Goal: Task Accomplishment & Management: Complete application form

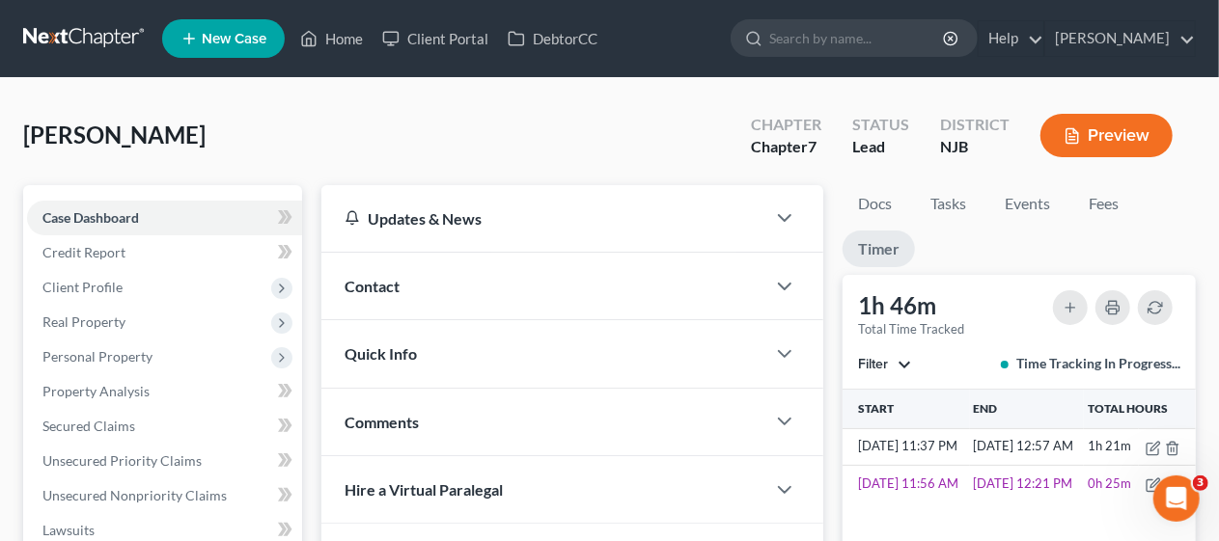
click at [313, 280] on div "Updates & News × [US_STATE][GEOGRAPHIC_DATA] Notes Take a look at NextChapter's…" at bounding box center [572, 539] width 521 height 709
click at [348, 35] on link "Home" at bounding box center [331, 38] width 82 height 35
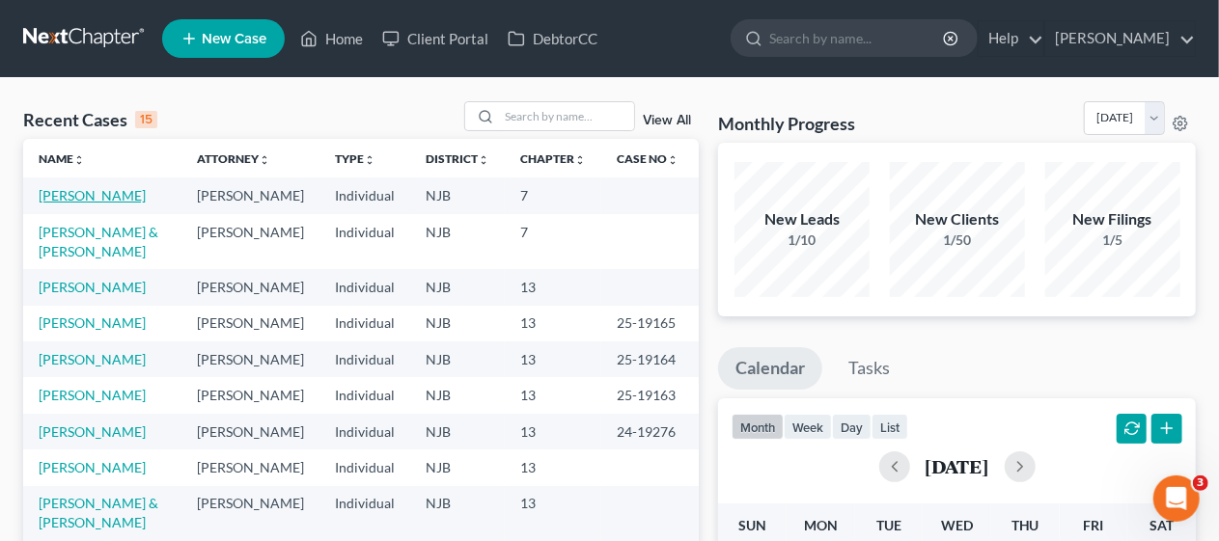
click at [125, 190] on link "[PERSON_NAME]" at bounding box center [92, 195] width 107 height 16
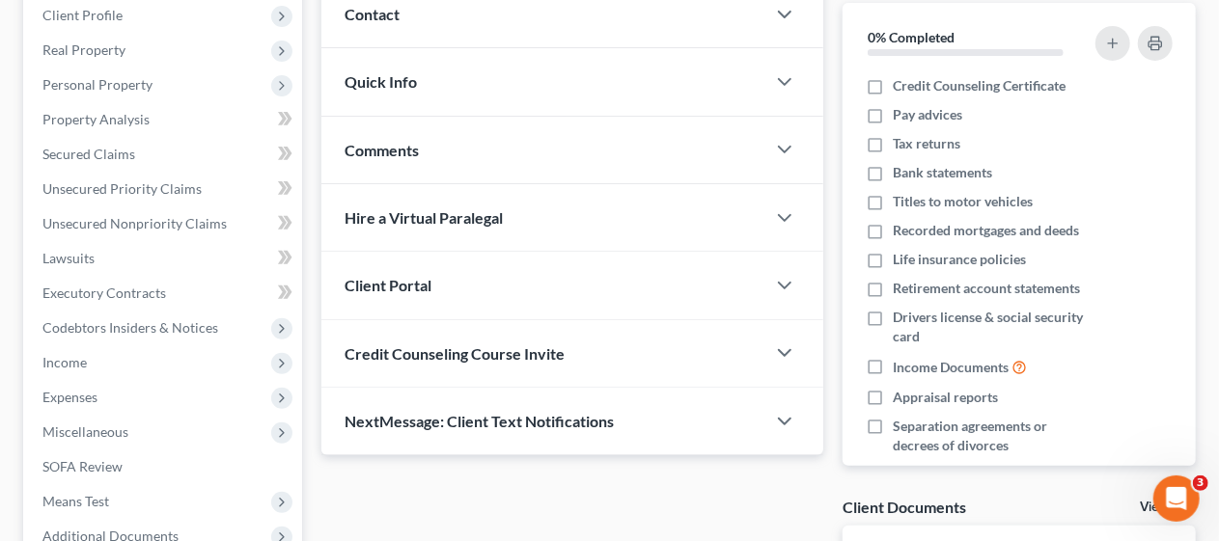
scroll to position [516, 0]
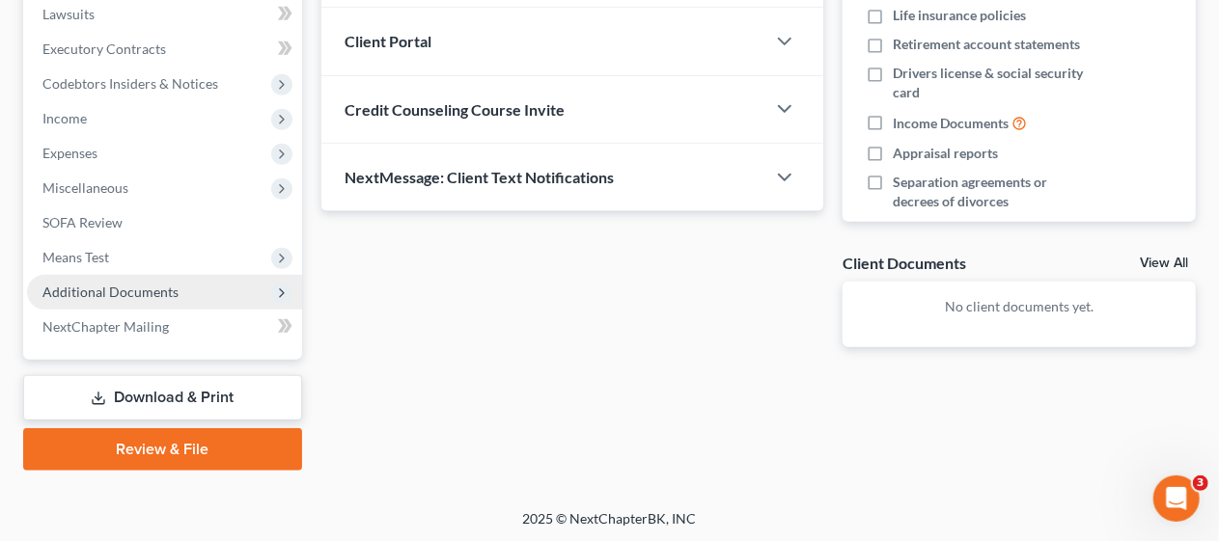
click at [201, 289] on span "Additional Documents" at bounding box center [164, 292] width 275 height 35
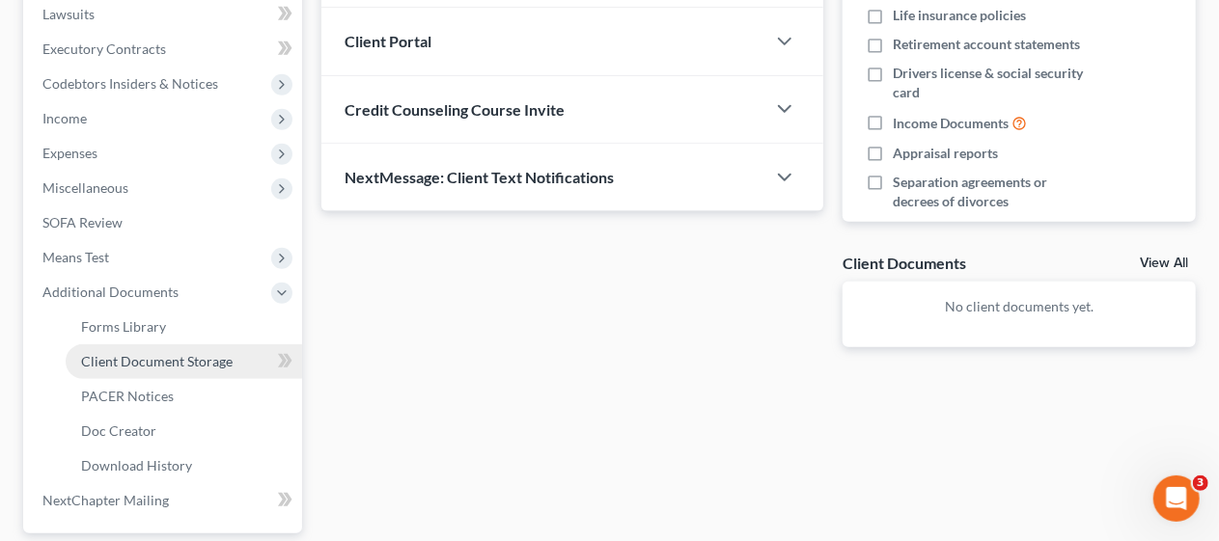
click at [218, 362] on span "Client Document Storage" at bounding box center [156, 361] width 151 height 16
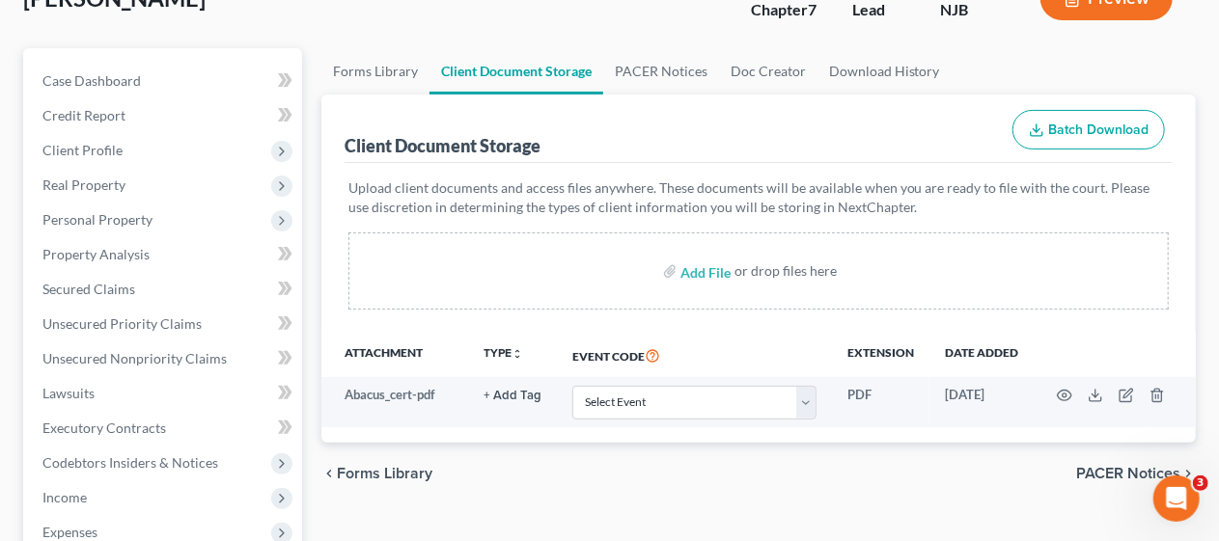
scroll to position [193, 0]
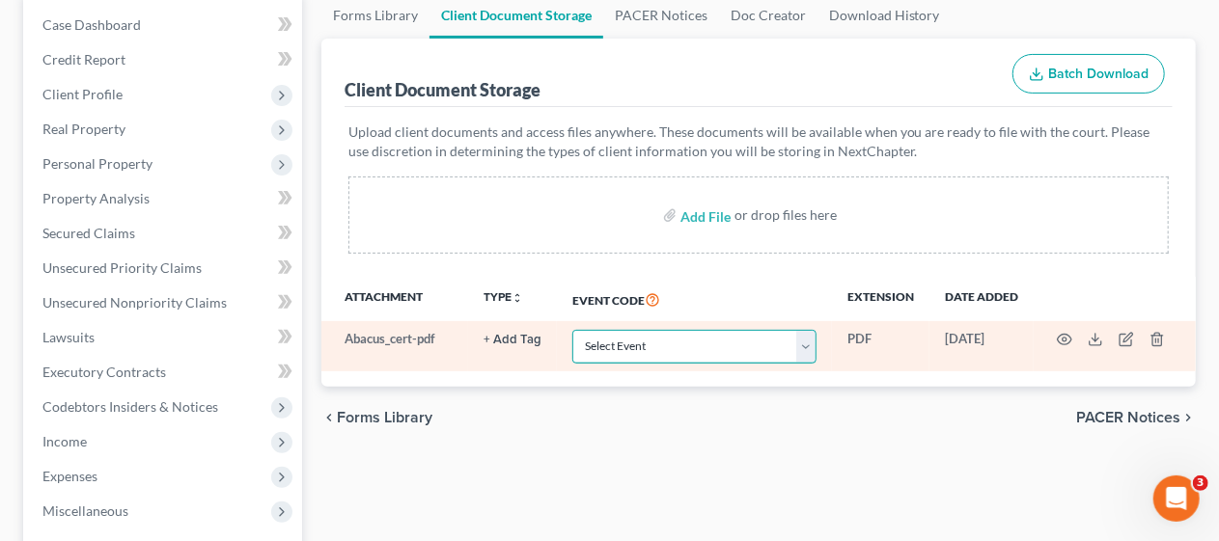
click at [809, 344] on select "Select Event 20 Largest Unsecured Creditors Amended Attorney Compensation State…" at bounding box center [694, 347] width 244 height 34
select select "9"
click at [572, 330] on select "Select Event 20 Largest Unsecured Creditors Amended Attorney Compensation State…" at bounding box center [694, 347] width 244 height 34
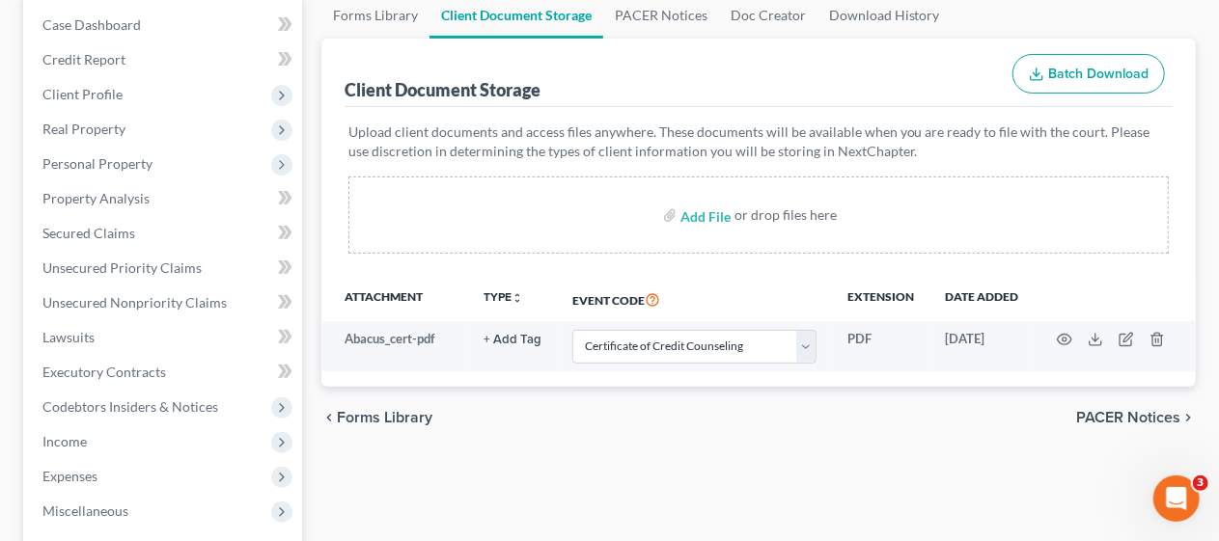
click at [782, 456] on div "Forms Library Client Document Storage PACER Notices Doc Creator Download Histor…" at bounding box center [759, 480] width 894 height 976
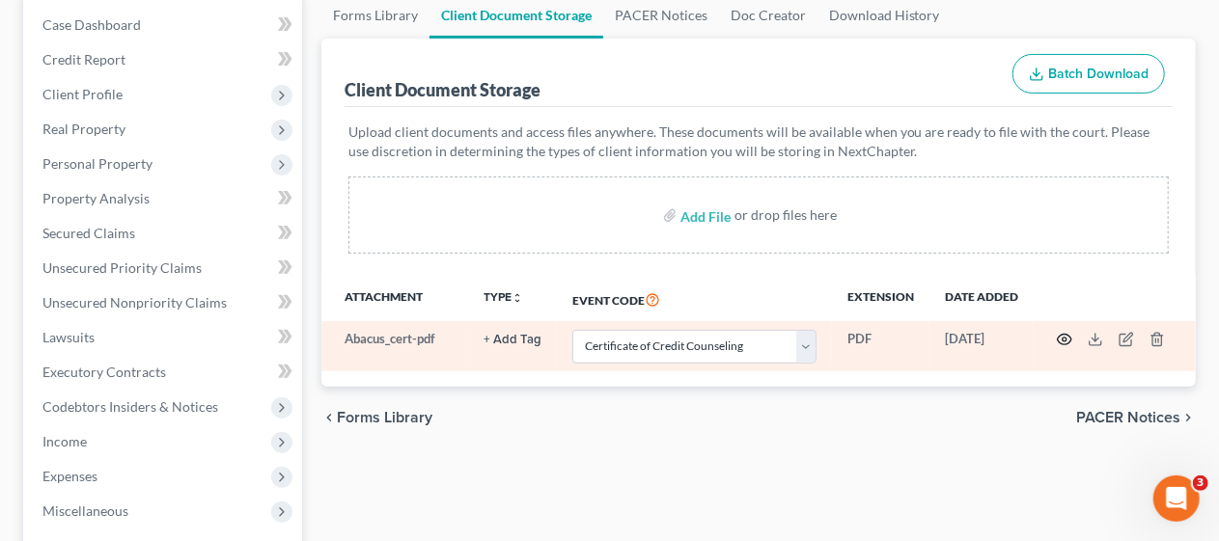
click at [1065, 338] on circle "button" at bounding box center [1064, 340] width 4 height 4
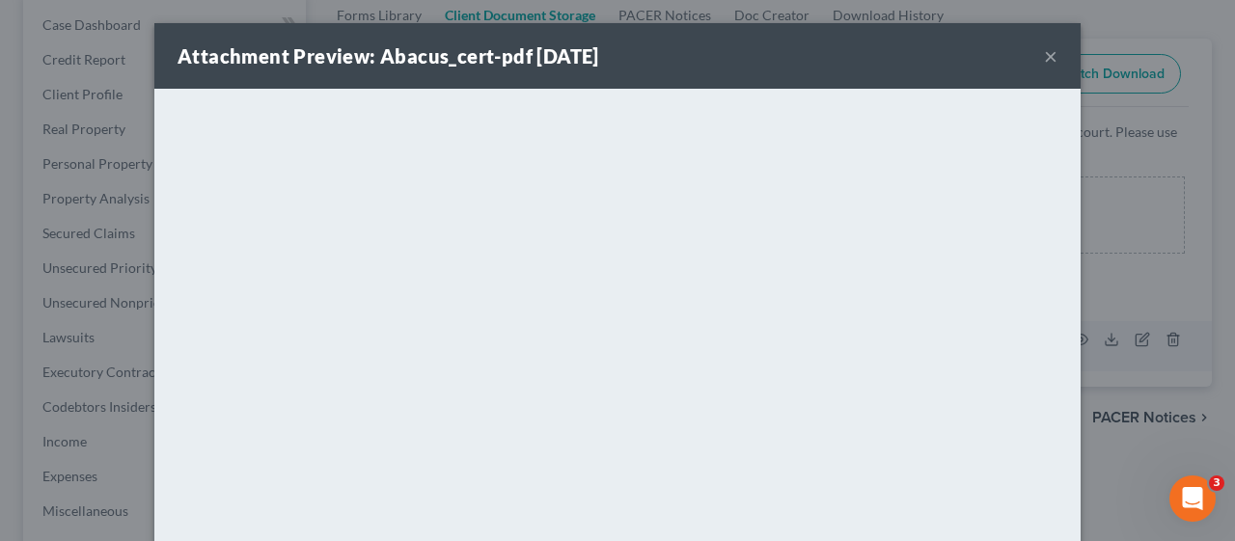
click at [1044, 56] on button "×" at bounding box center [1051, 55] width 14 height 23
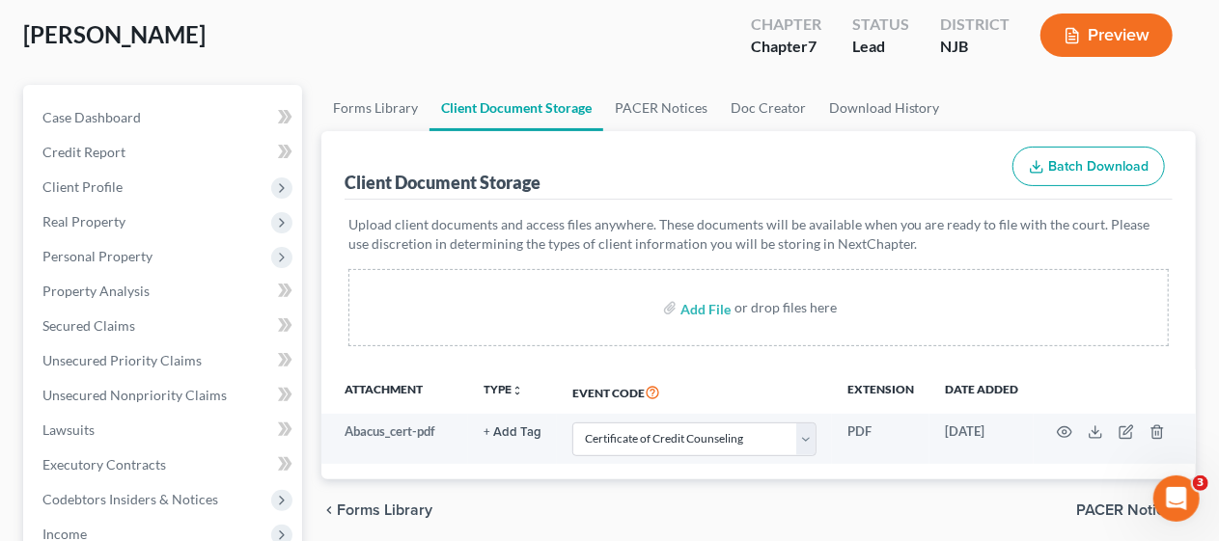
scroll to position [0, 0]
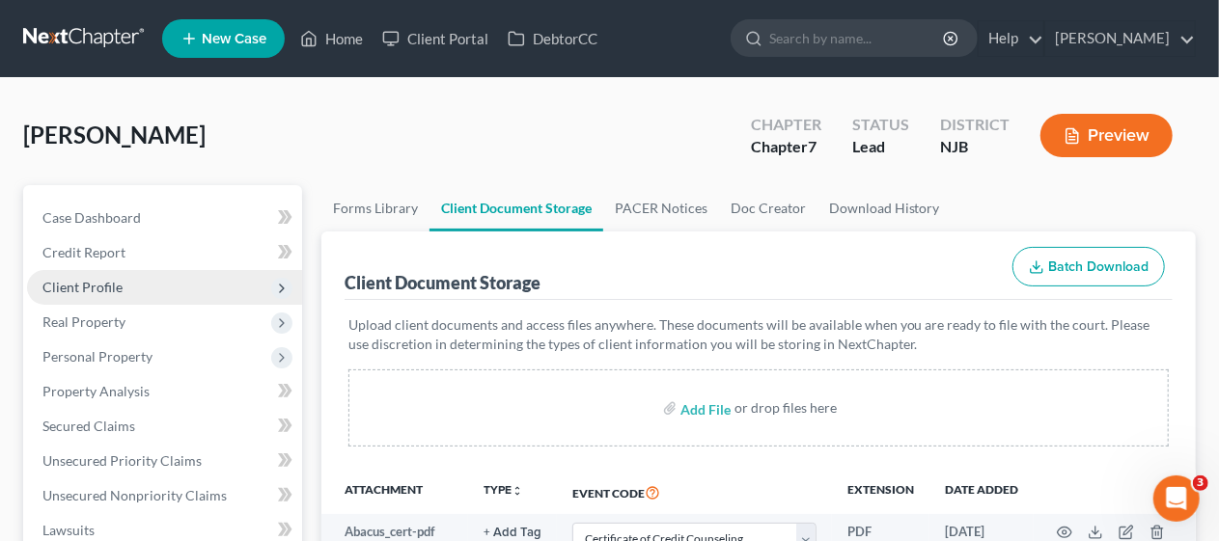
click at [214, 286] on span "Client Profile" at bounding box center [164, 287] width 275 height 35
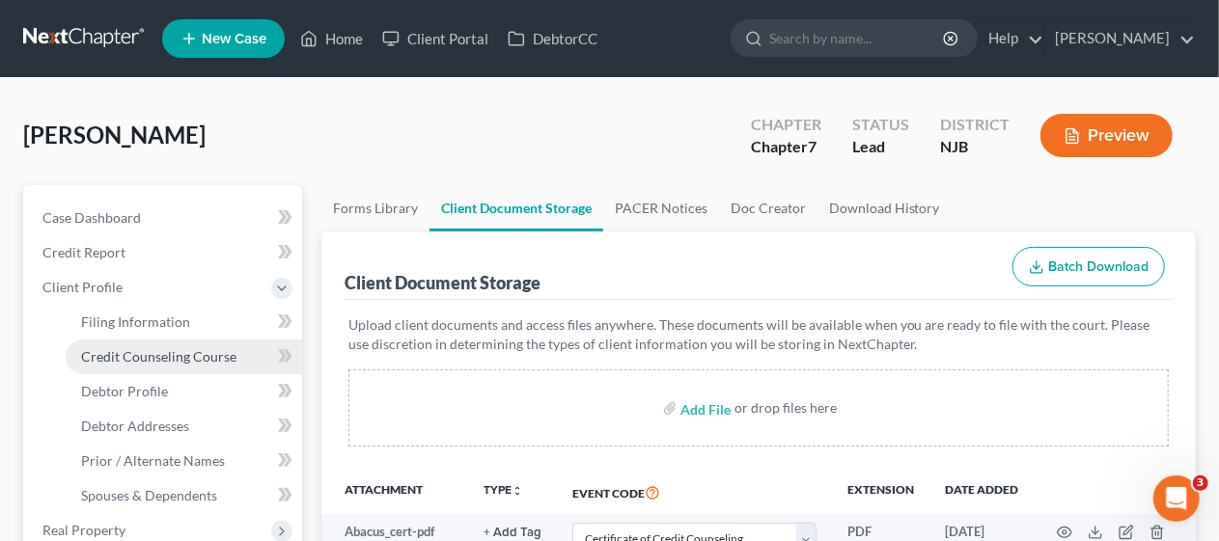
click at [246, 348] on link "Credit Counseling Course" at bounding box center [184, 357] width 236 height 35
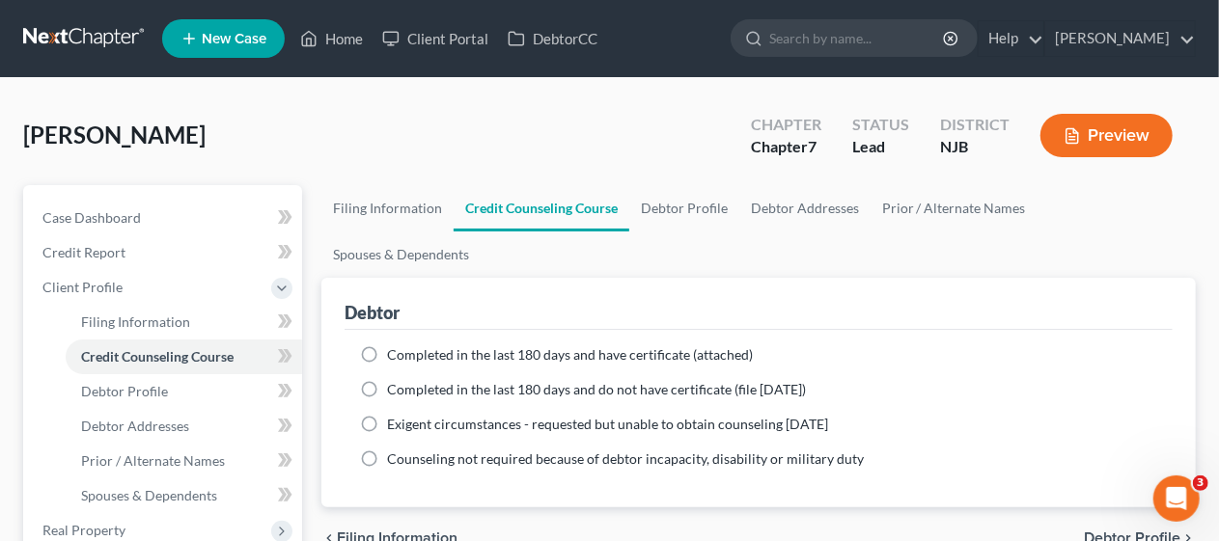
click at [387, 345] on label "Completed in the last 180 days and have certificate (attached)" at bounding box center [570, 354] width 366 height 19
click at [395, 345] on input "Completed in the last 180 days and have certificate (attached)" at bounding box center [401, 351] width 13 height 13
radio input "true"
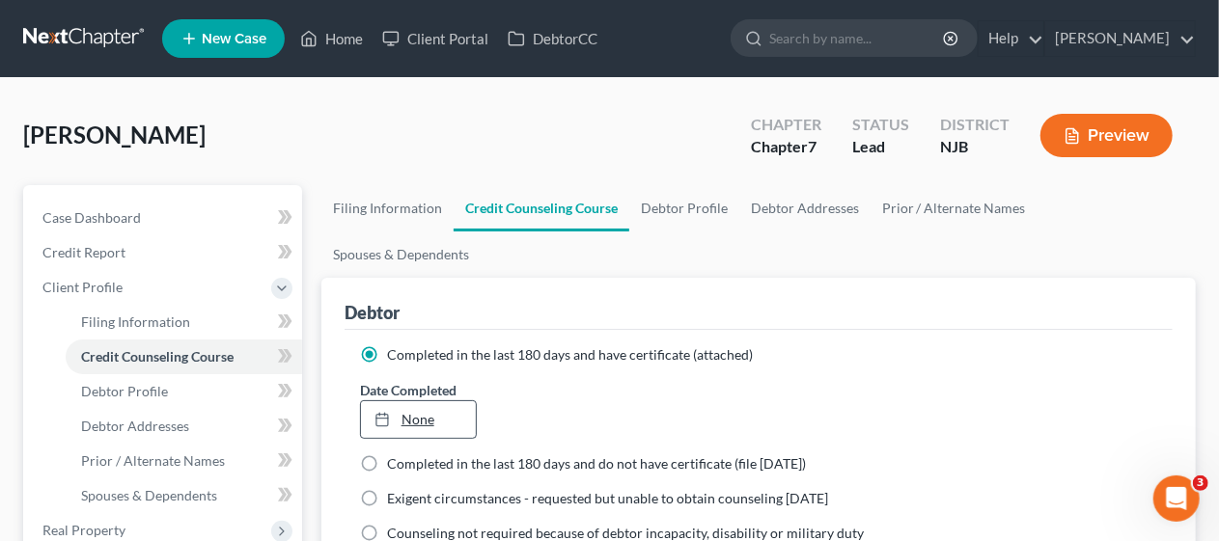
click at [417, 401] on link "None" at bounding box center [418, 419] width 115 height 37
type input "[DATE]"
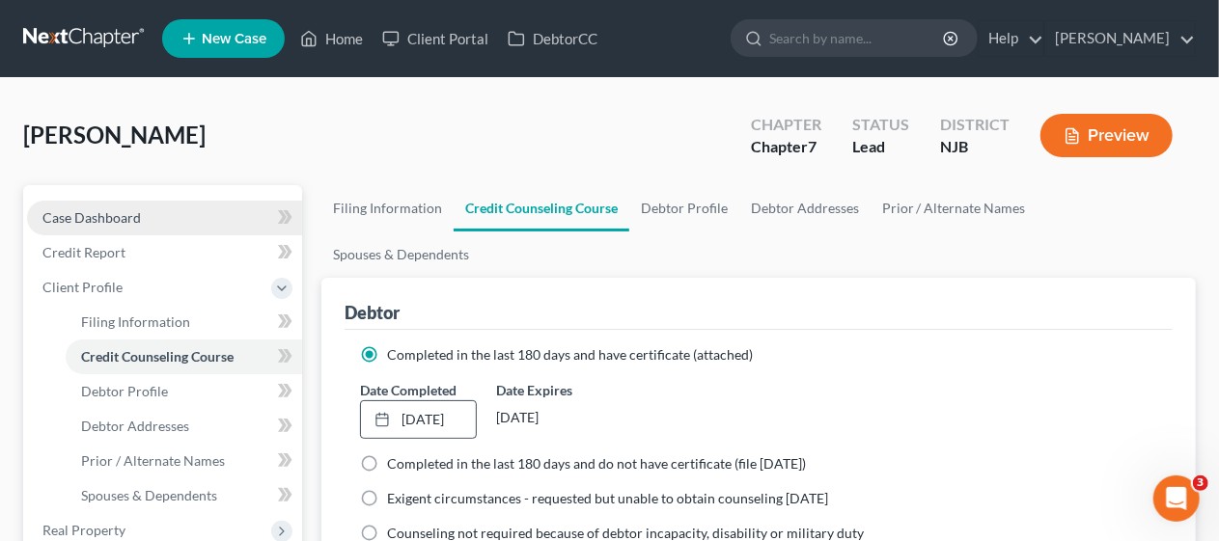
click at [160, 209] on link "Case Dashboard" at bounding box center [164, 218] width 275 height 35
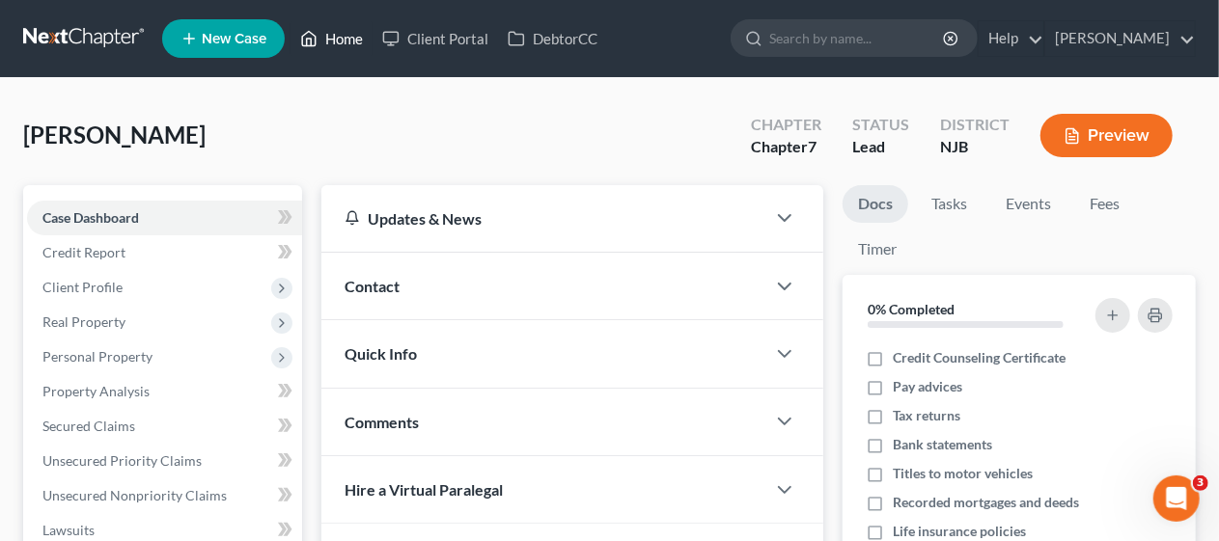
click at [347, 39] on link "Home" at bounding box center [331, 38] width 82 height 35
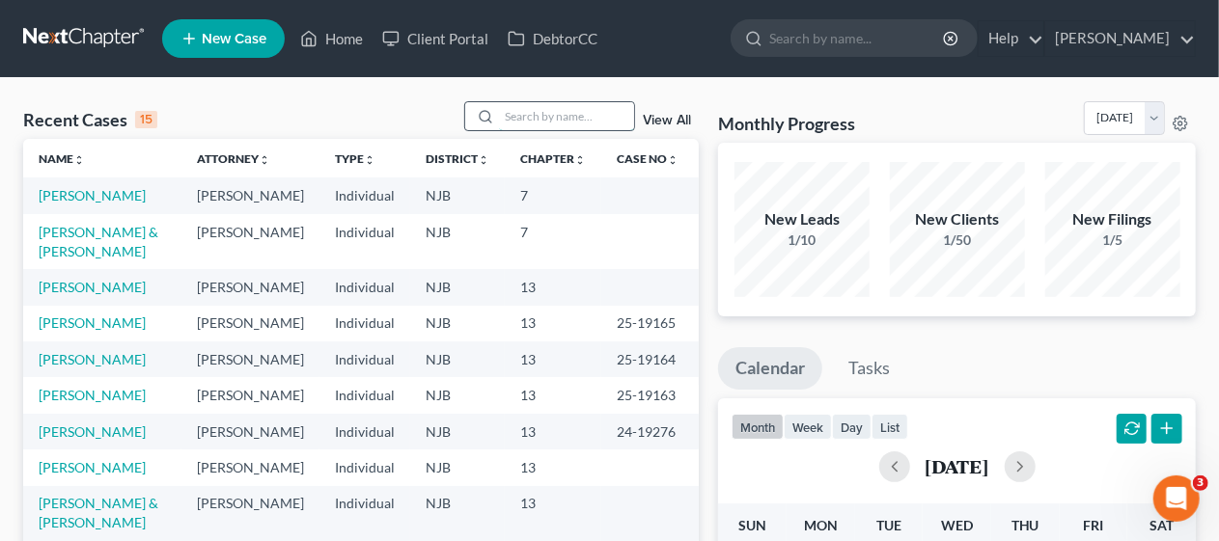
click at [523, 112] on input "search" at bounding box center [566, 116] width 135 height 28
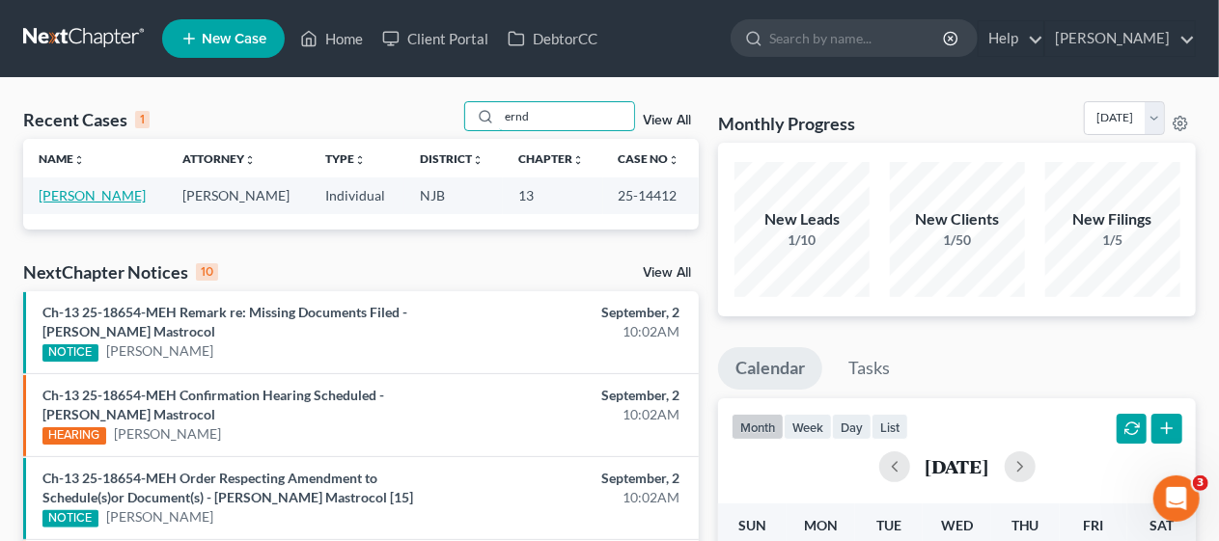
type input "ernd"
click at [85, 194] on link "[PERSON_NAME]" at bounding box center [92, 195] width 107 height 16
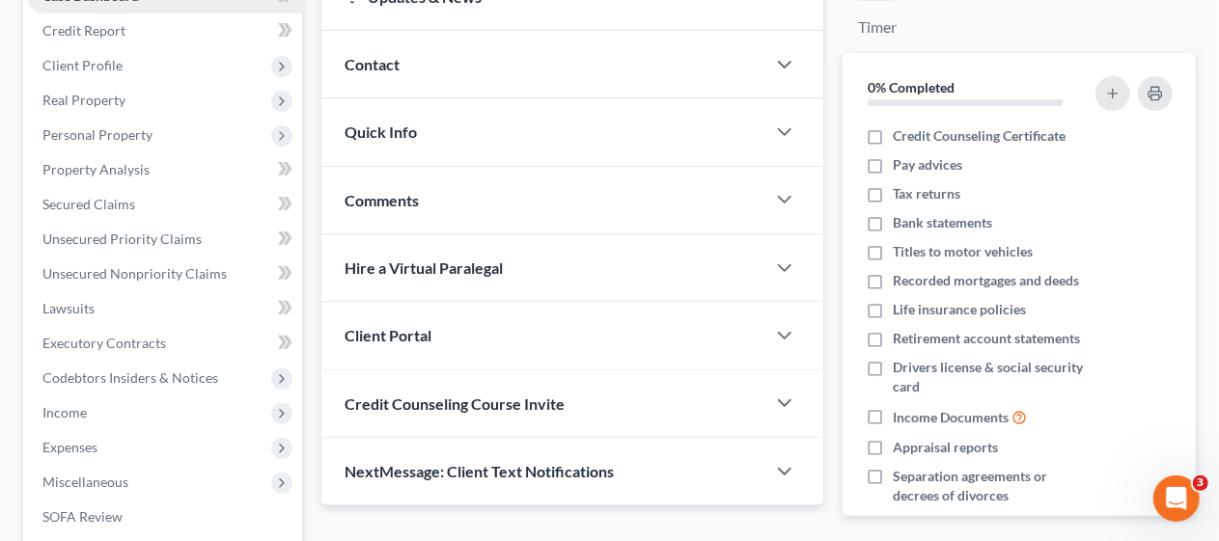
scroll to position [193, 0]
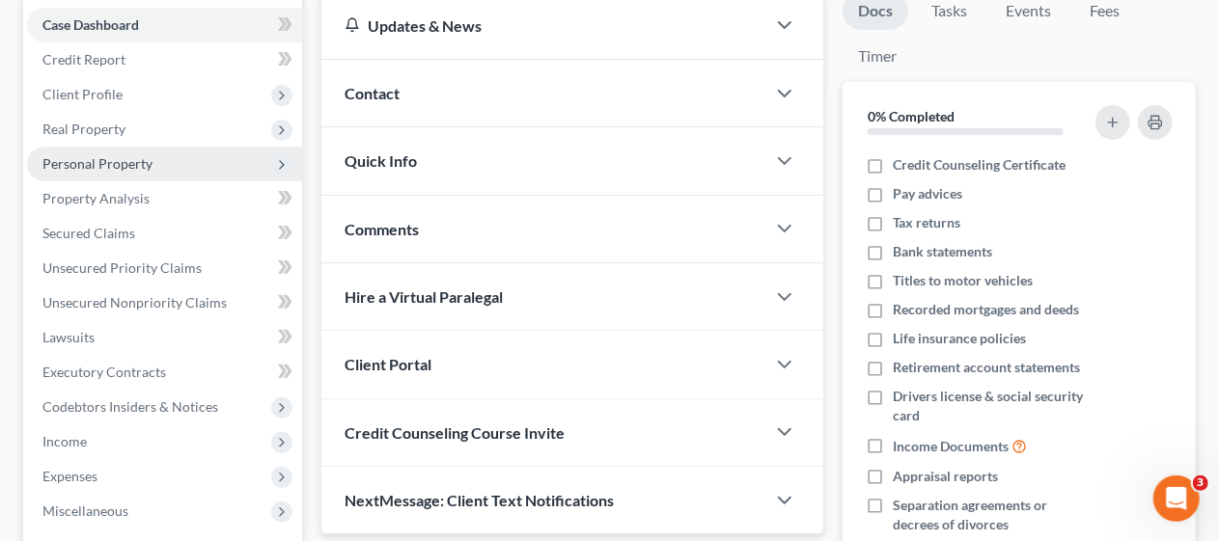
click at [193, 163] on span "Personal Property" at bounding box center [164, 164] width 275 height 35
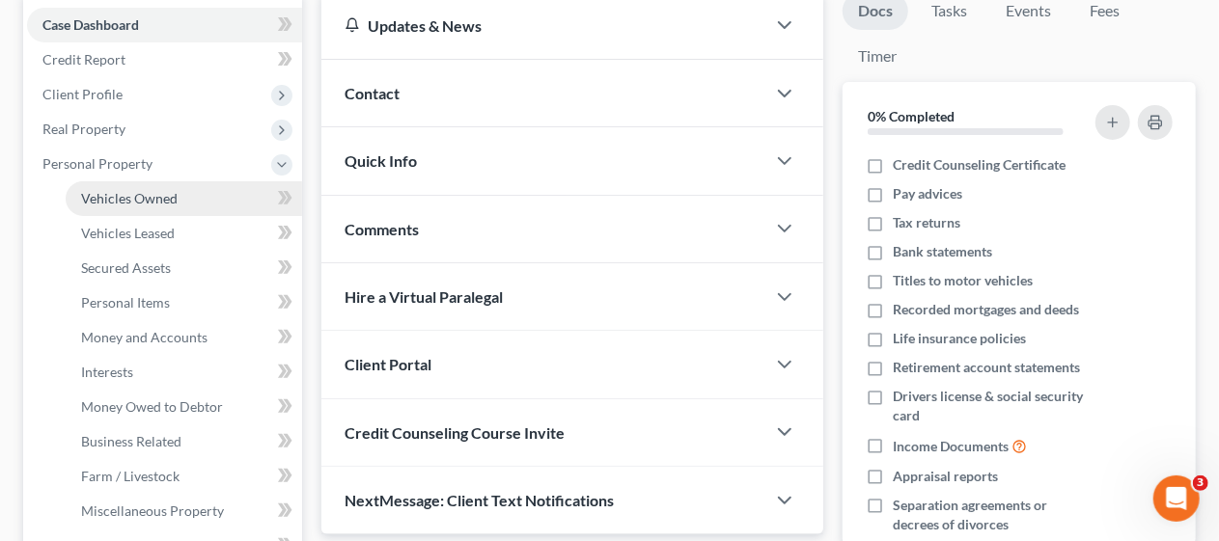
click at [174, 194] on span "Vehicles Owned" at bounding box center [129, 198] width 96 height 16
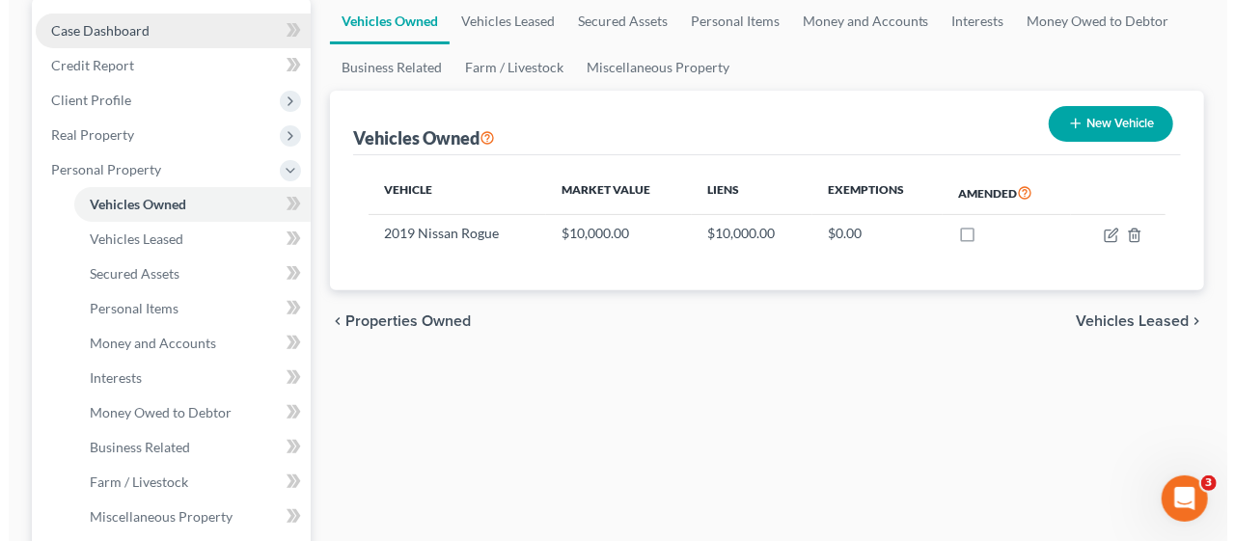
scroll to position [193, 0]
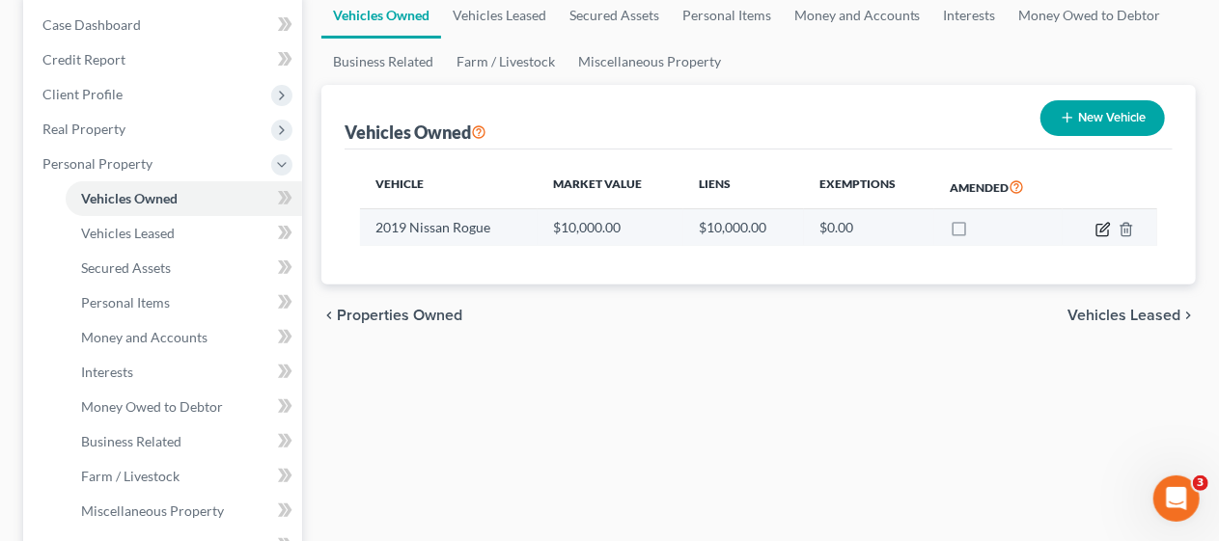
click at [1098, 228] on icon "button" at bounding box center [1102, 229] width 15 height 15
select select "0"
select select "7"
select select "3"
select select "0"
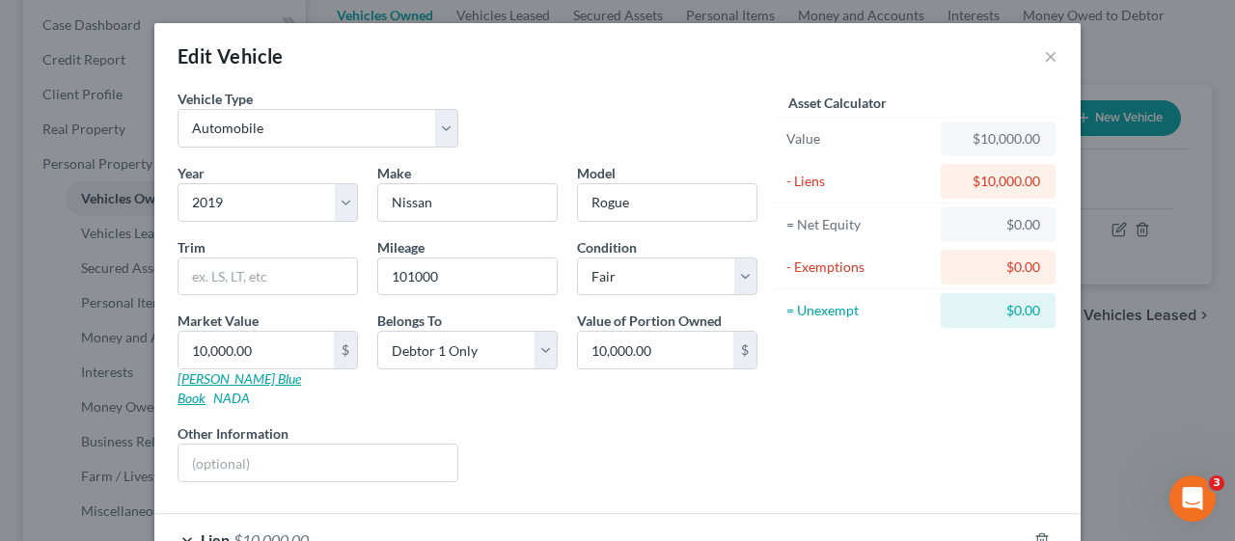
click at [226, 376] on link "[PERSON_NAME] Blue Book" at bounding box center [240, 389] width 124 height 36
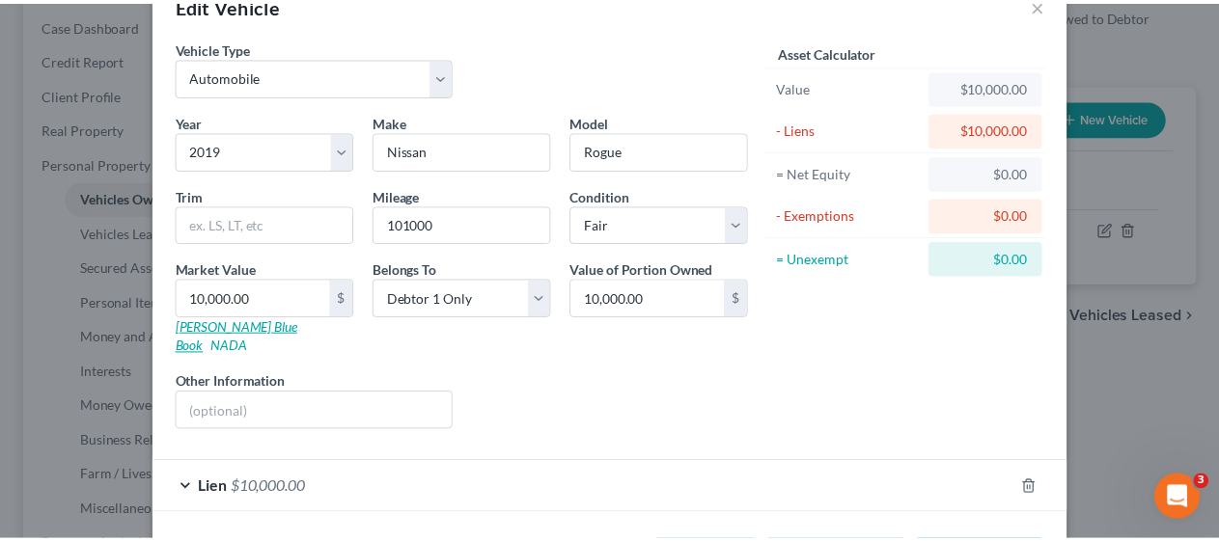
scroll to position [107, 0]
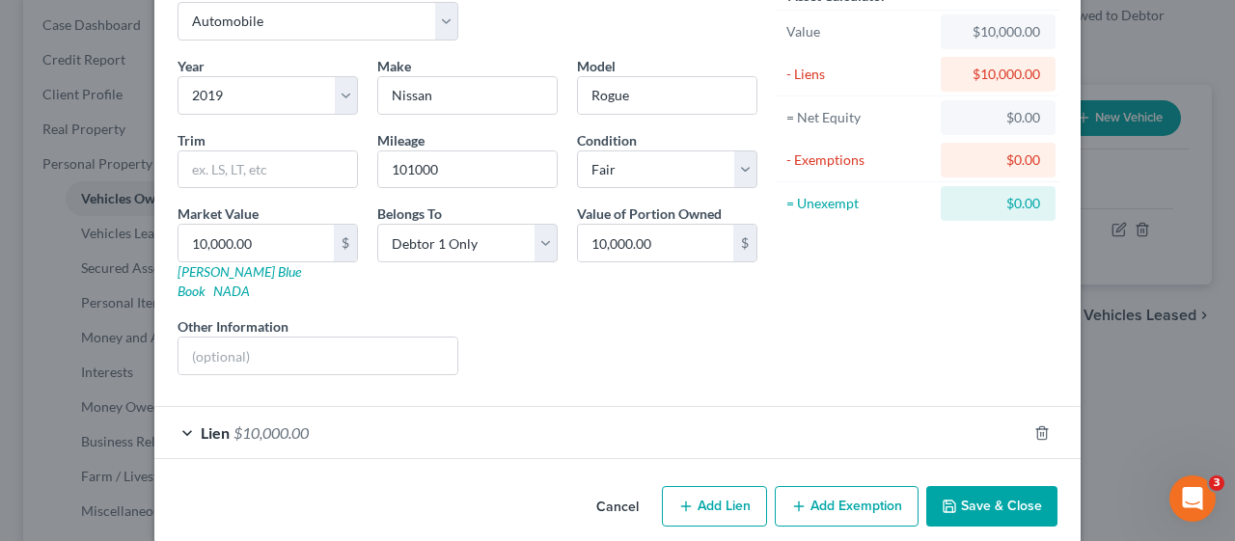
click at [966, 486] on button "Save & Close" at bounding box center [991, 506] width 131 height 41
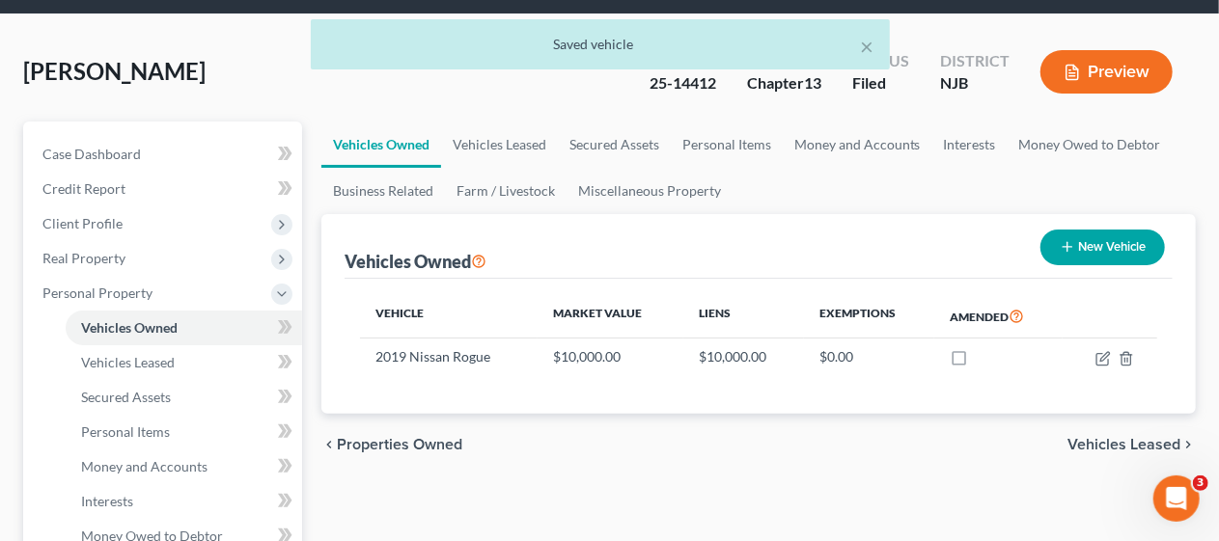
scroll to position [0, 0]
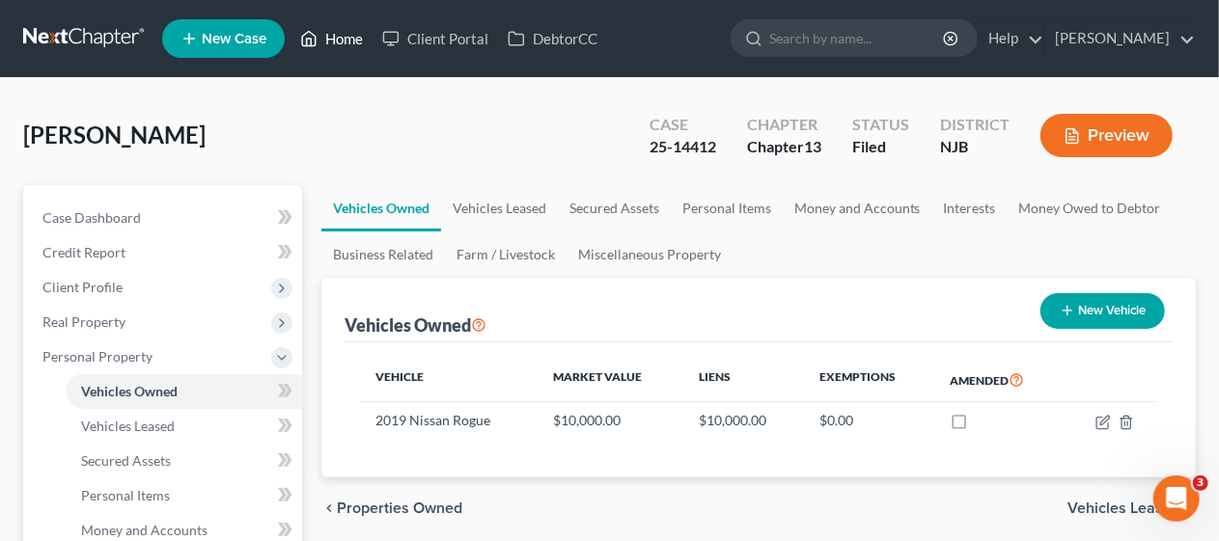
click at [332, 37] on link "Home" at bounding box center [331, 38] width 82 height 35
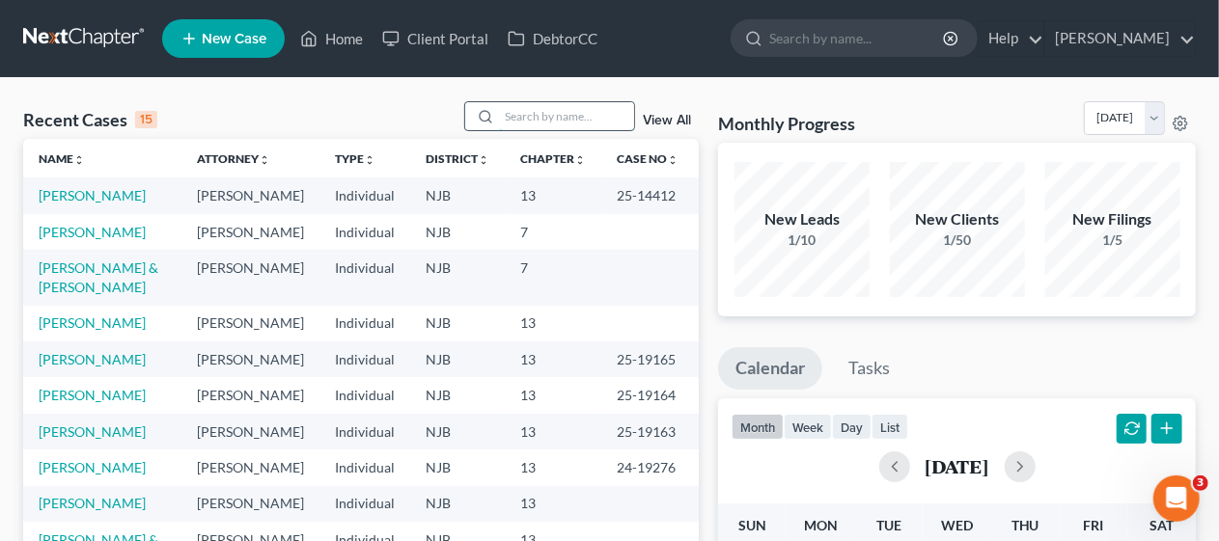
click at [511, 114] on input "search" at bounding box center [566, 116] width 135 height 28
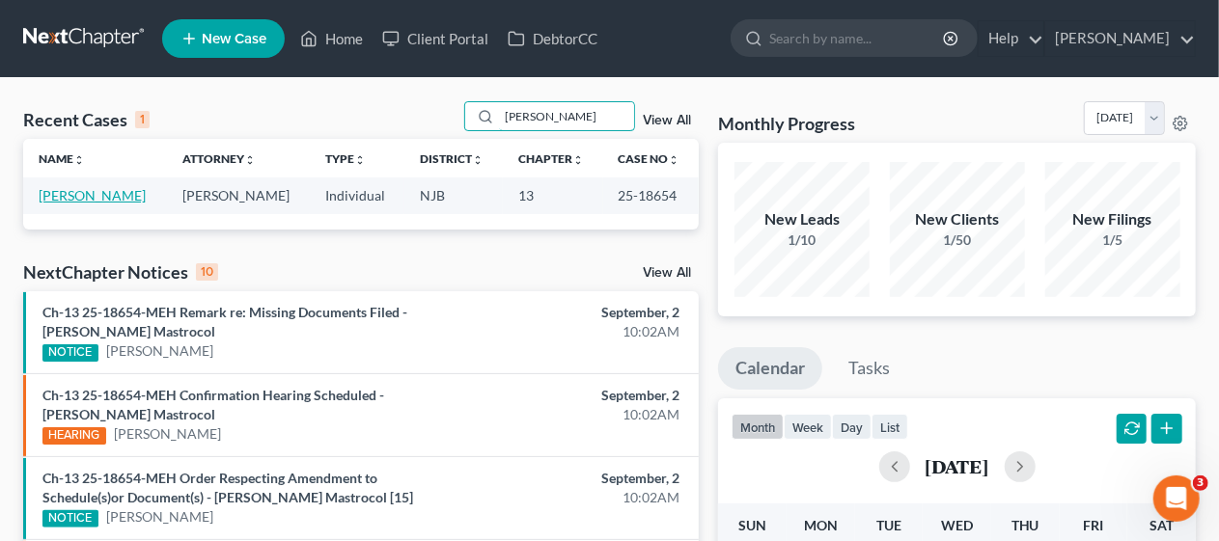
type input "[PERSON_NAME]"
click at [99, 189] on link "[PERSON_NAME]" at bounding box center [92, 195] width 107 height 16
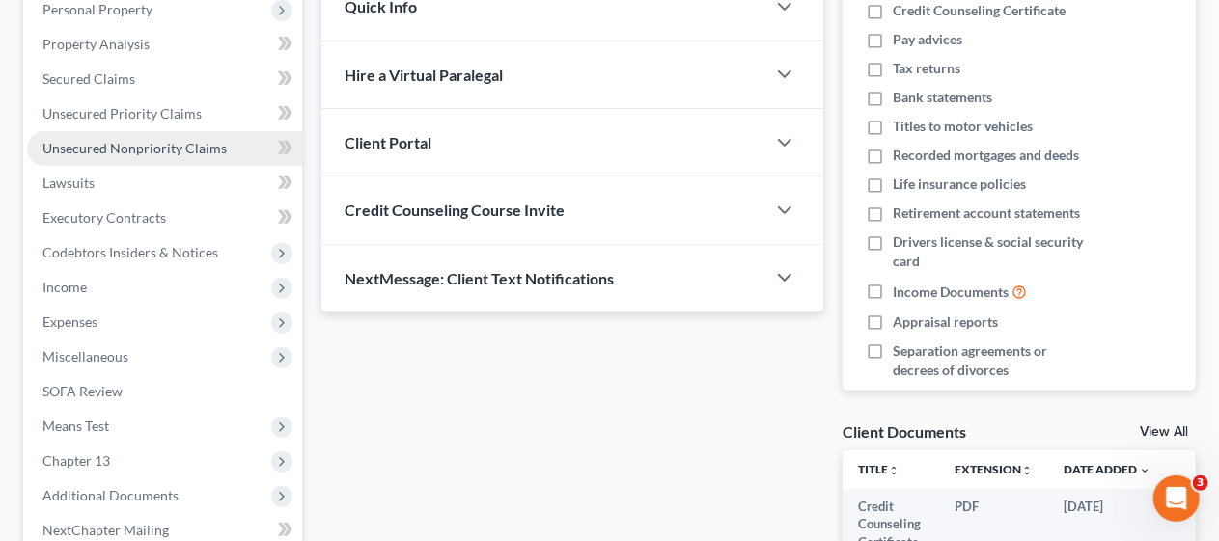
scroll to position [386, 0]
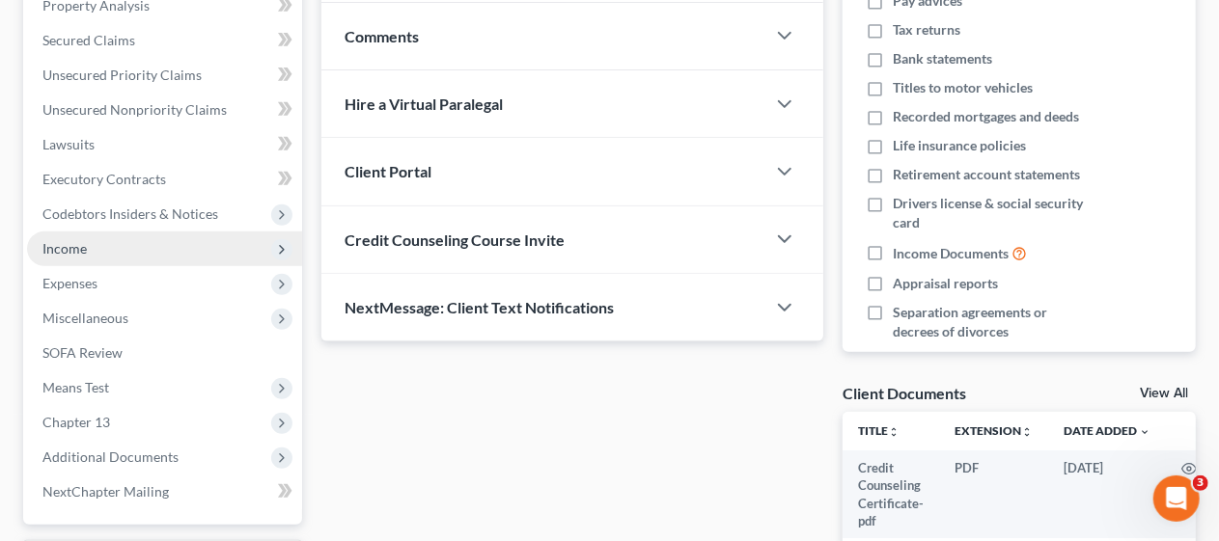
click at [170, 246] on span "Income" at bounding box center [164, 249] width 275 height 35
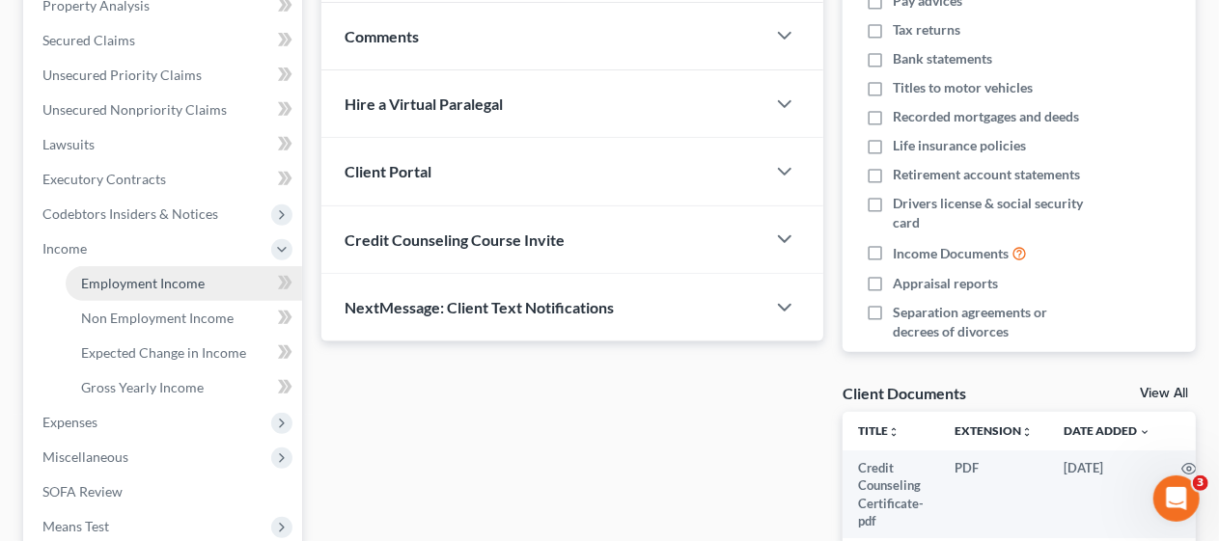
click at [179, 278] on span "Employment Income" at bounding box center [143, 283] width 124 height 16
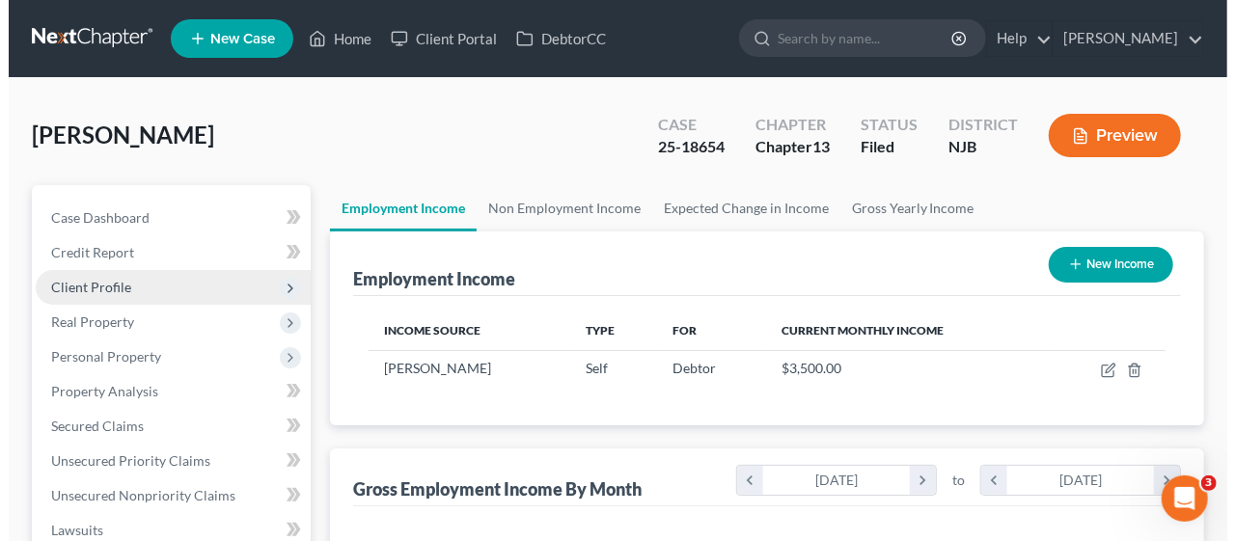
scroll to position [344, 487]
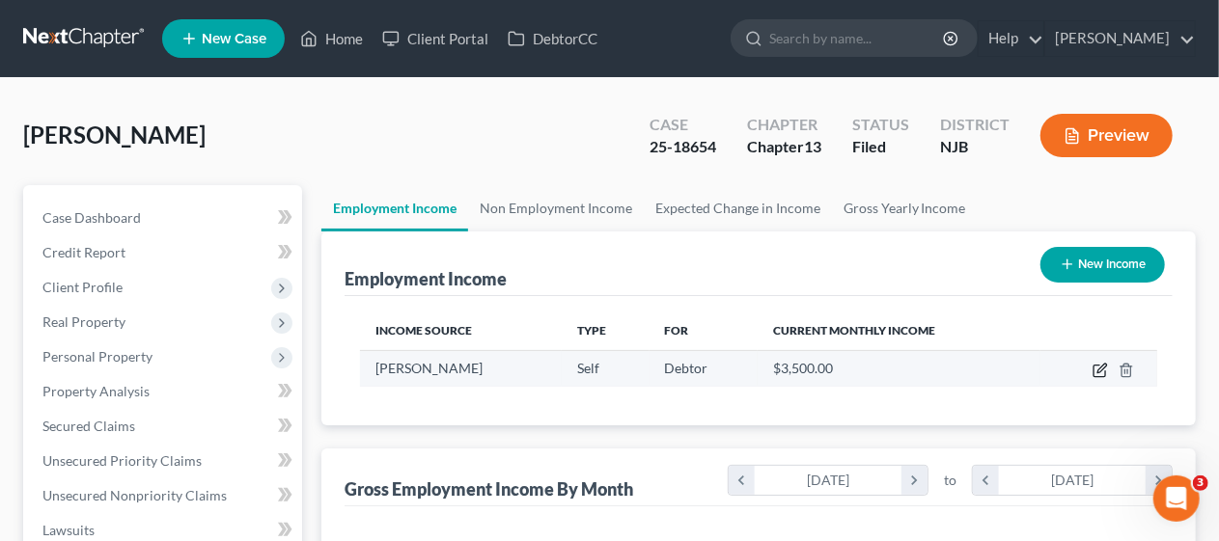
click at [1095, 366] on icon "button" at bounding box center [1099, 372] width 12 height 12
select select "1"
select select "33"
select select "0"
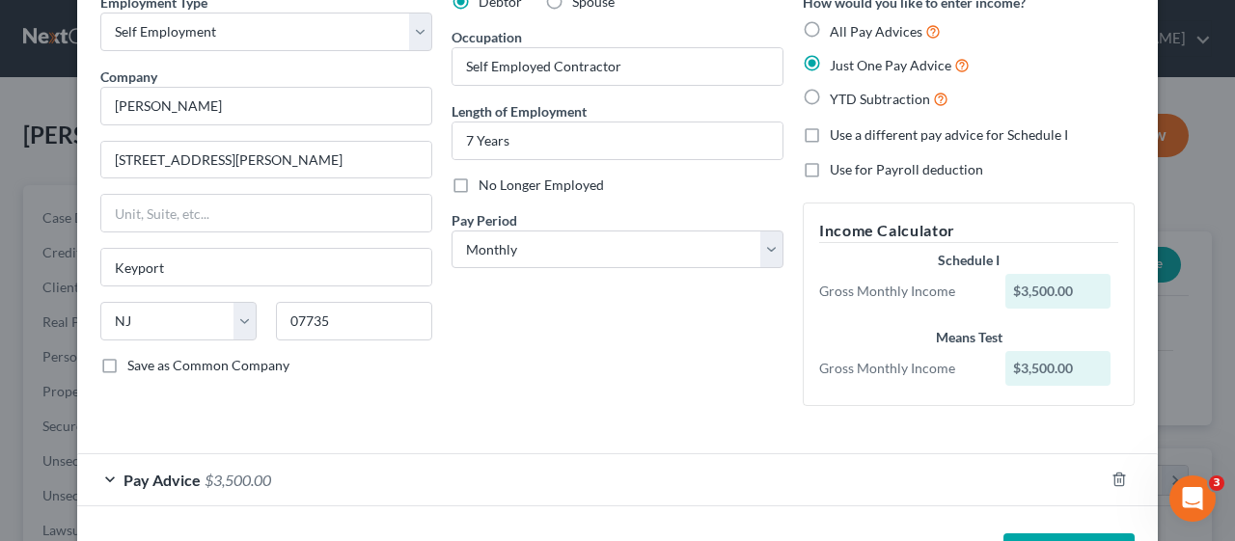
scroll to position [165, 0]
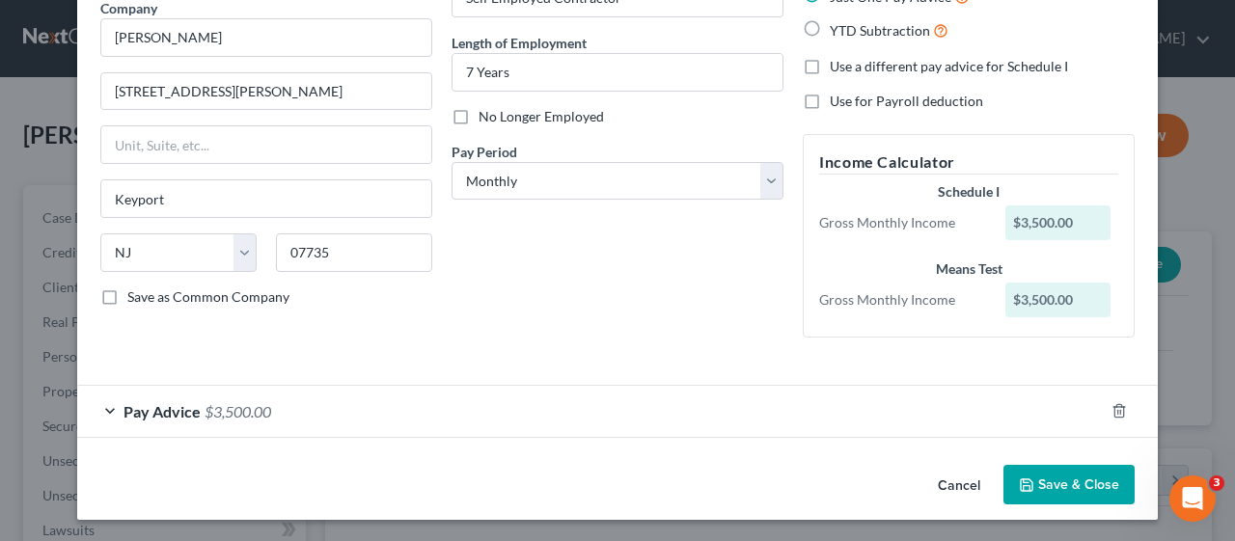
click at [107, 407] on div "Pay Advice $3,500.00" at bounding box center [590, 411] width 1027 height 51
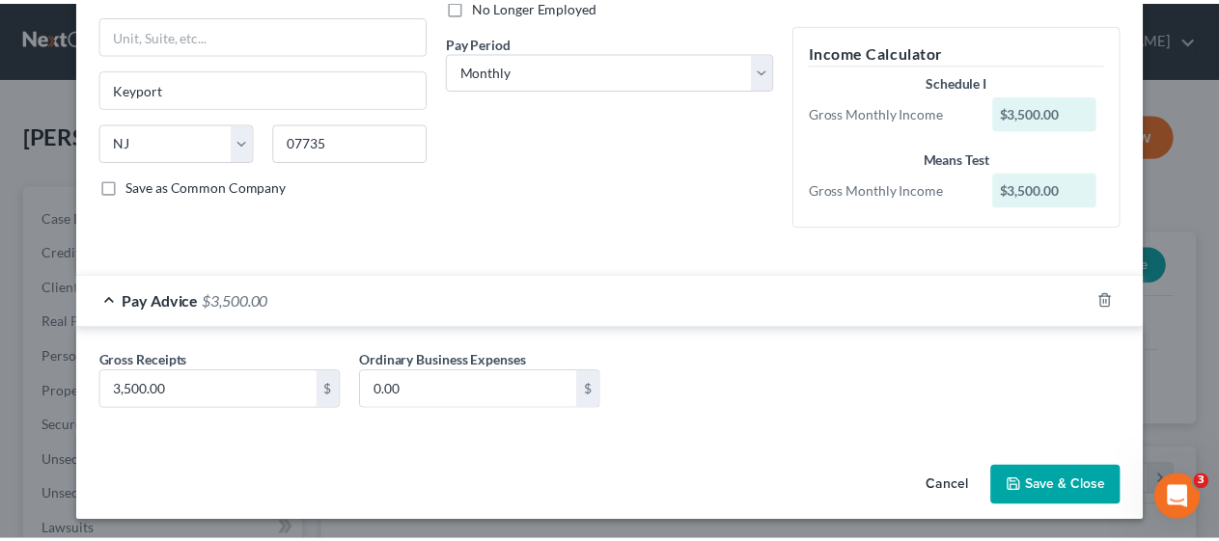
scroll to position [277, 0]
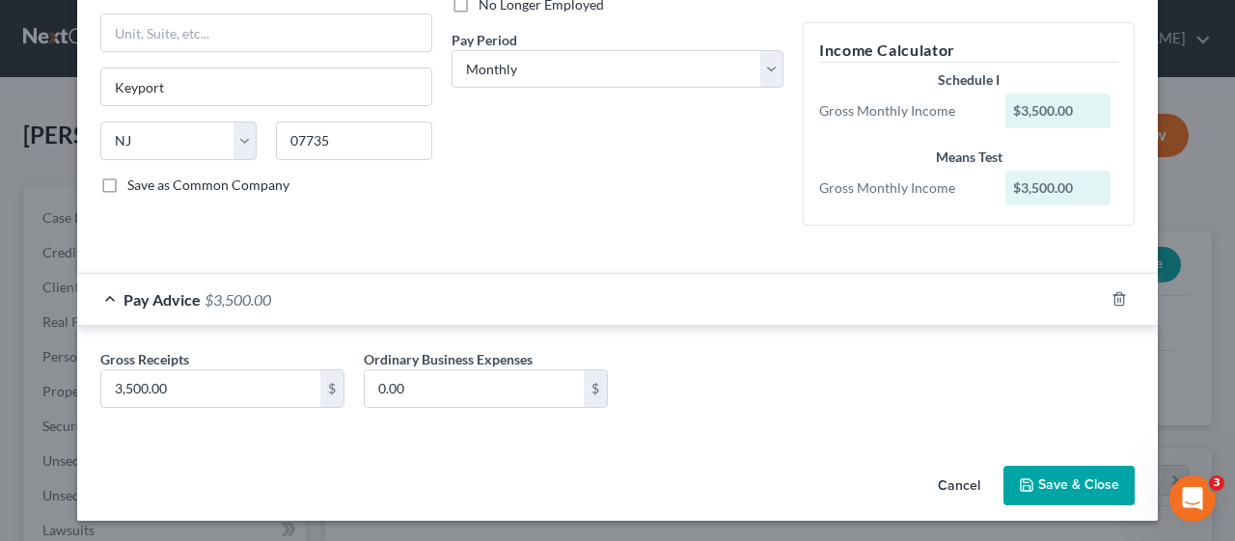
click at [1057, 484] on button "Save & Close" at bounding box center [1069, 486] width 131 height 41
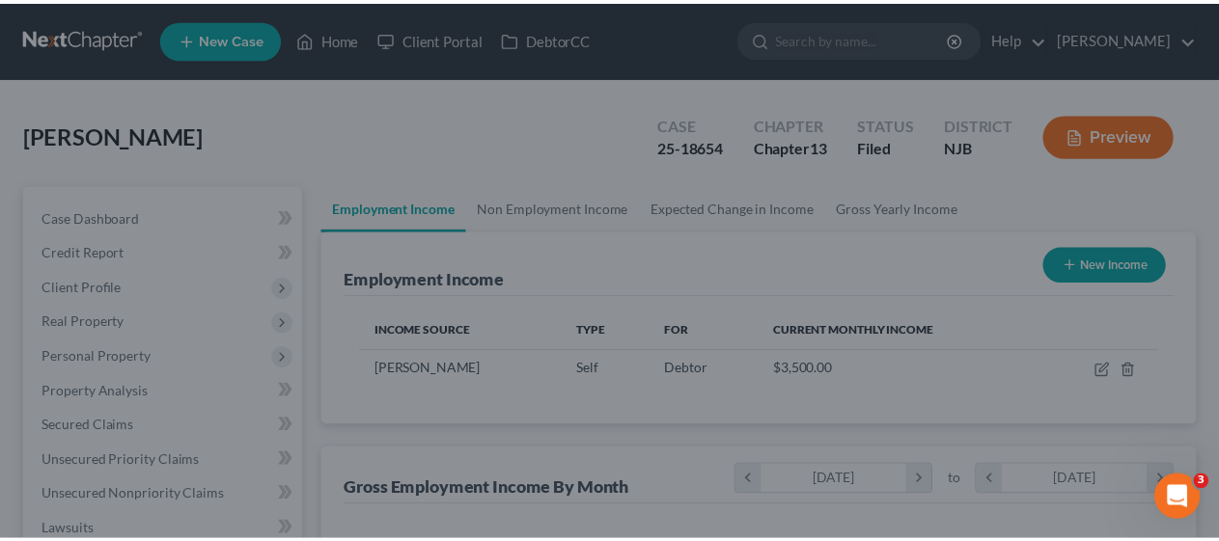
scroll to position [964564, 964419]
